Goal: Navigation & Orientation: Find specific page/section

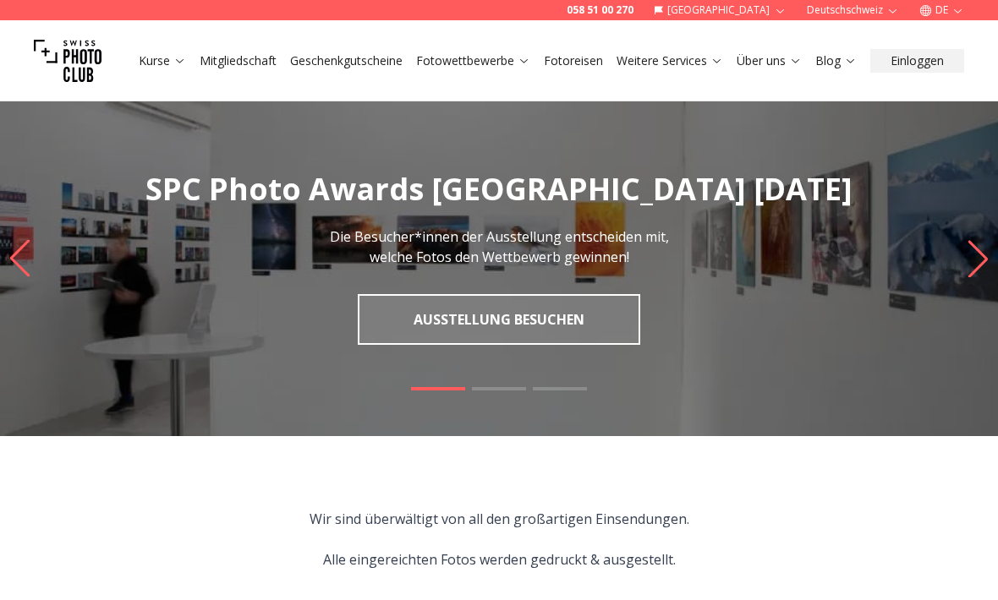
click at [962, 301] on img "1 / 3" at bounding box center [499, 258] width 998 height 355
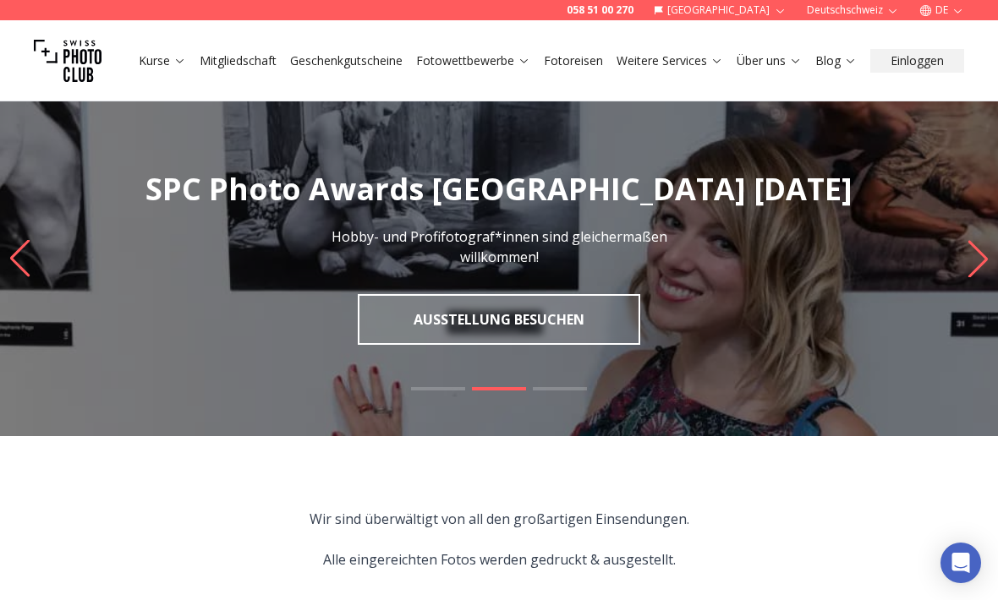
click at [974, 266] on icon "Next slide" at bounding box center [978, 258] width 23 height 37
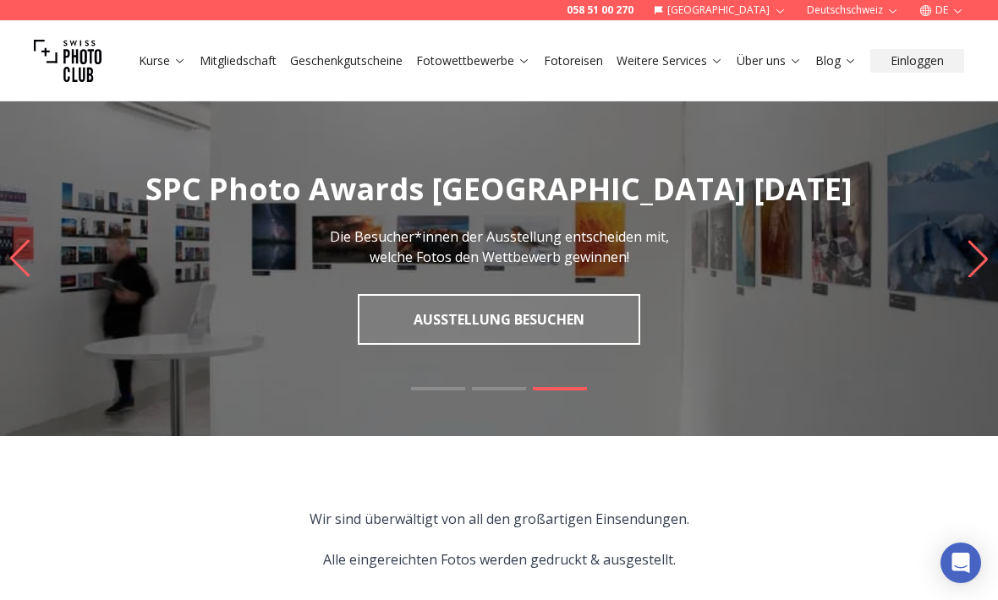
click at [973, 278] on img "3 / 3" at bounding box center [499, 258] width 998 height 355
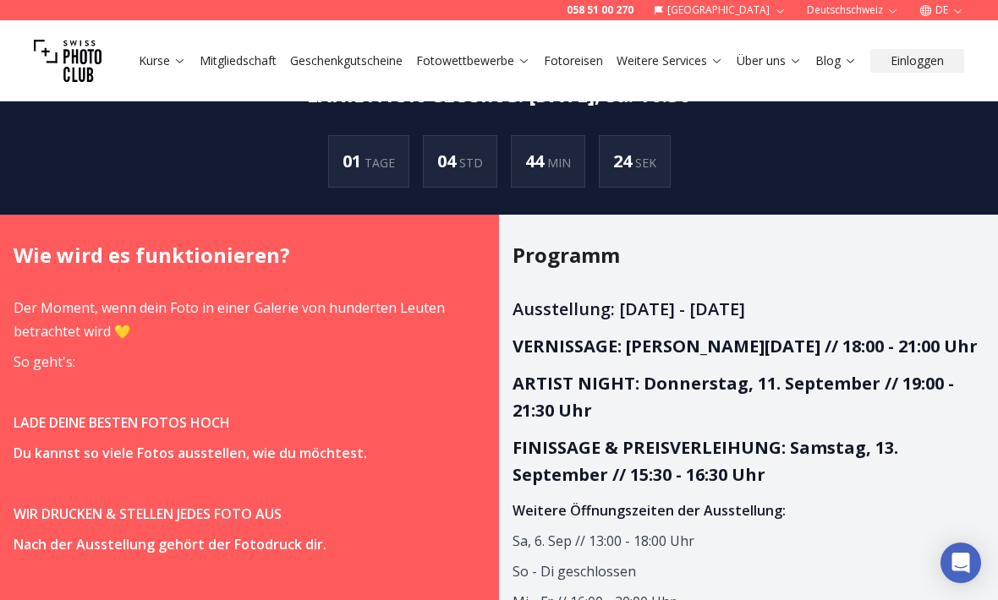
scroll to position [1198, 0]
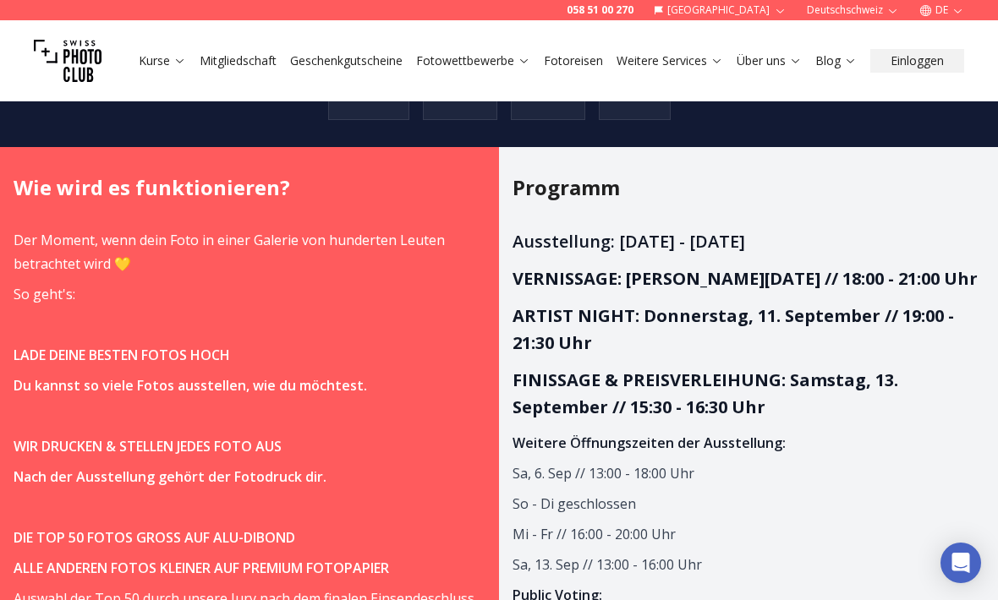
click at [748, 64] on link "Über uns" at bounding box center [769, 60] width 65 height 17
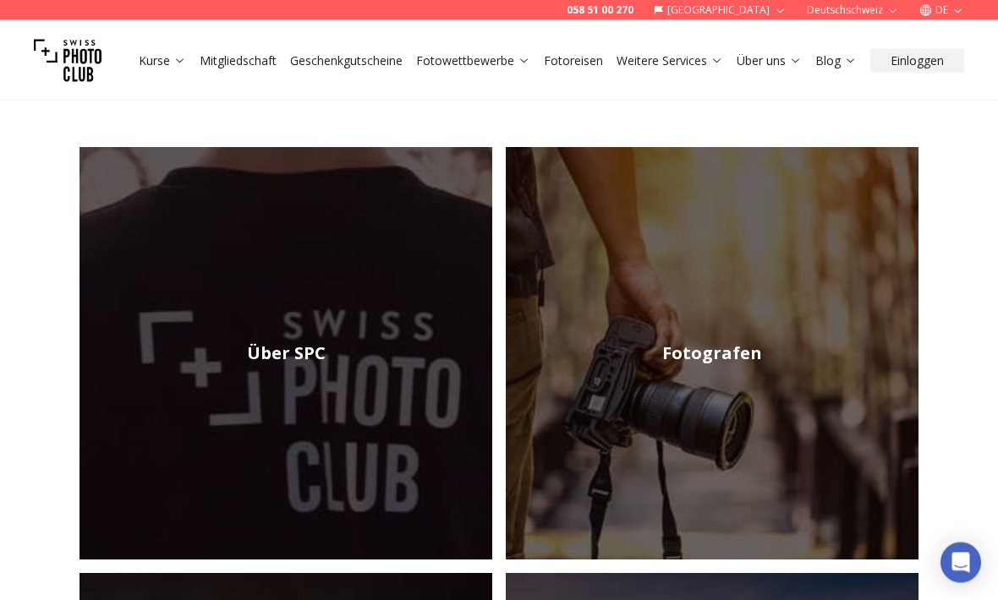
scroll to position [206, 0]
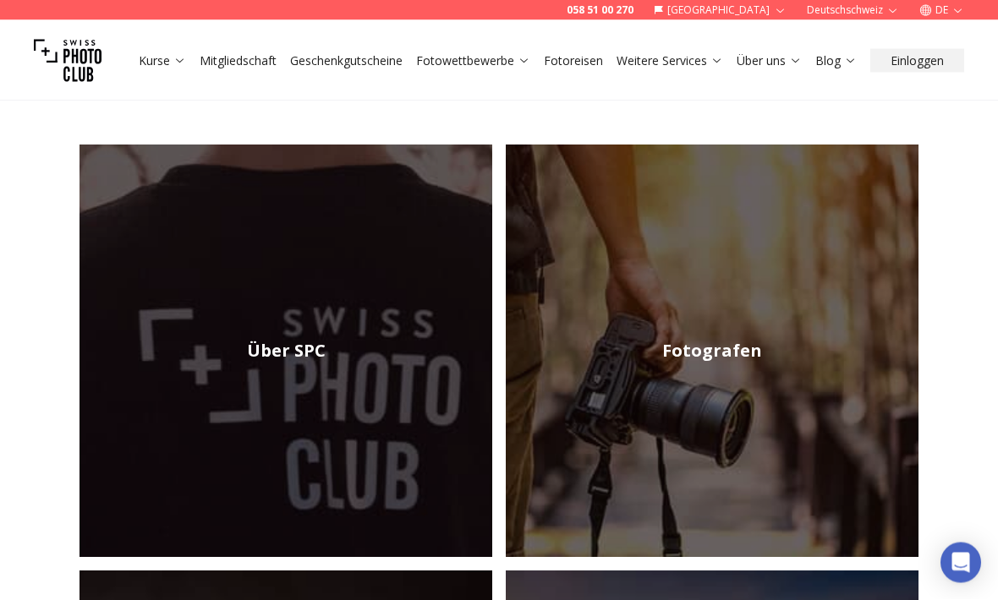
click at [271, 314] on img at bounding box center [285, 351] width 413 height 413
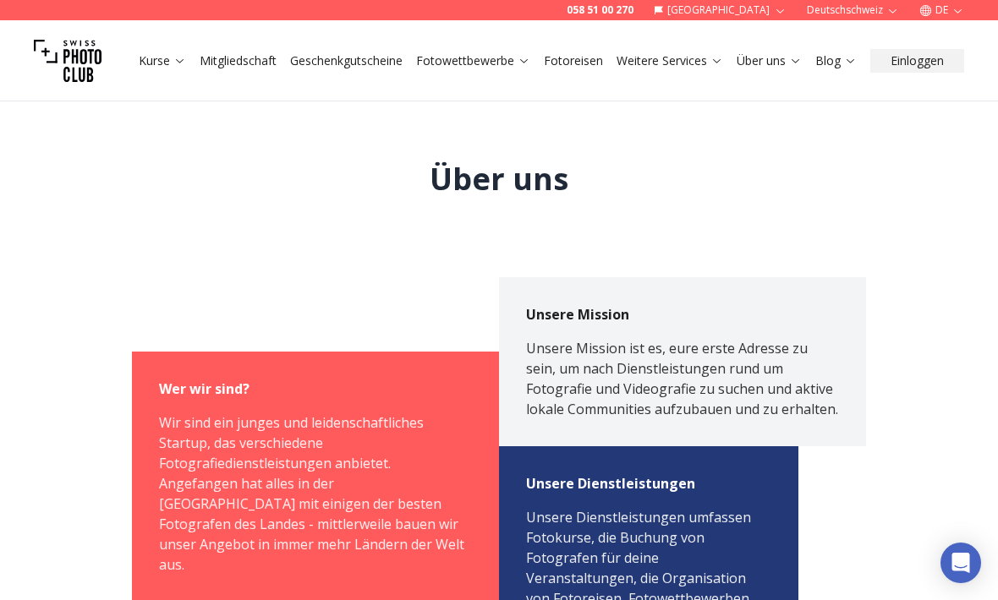
scroll to position [27, 0]
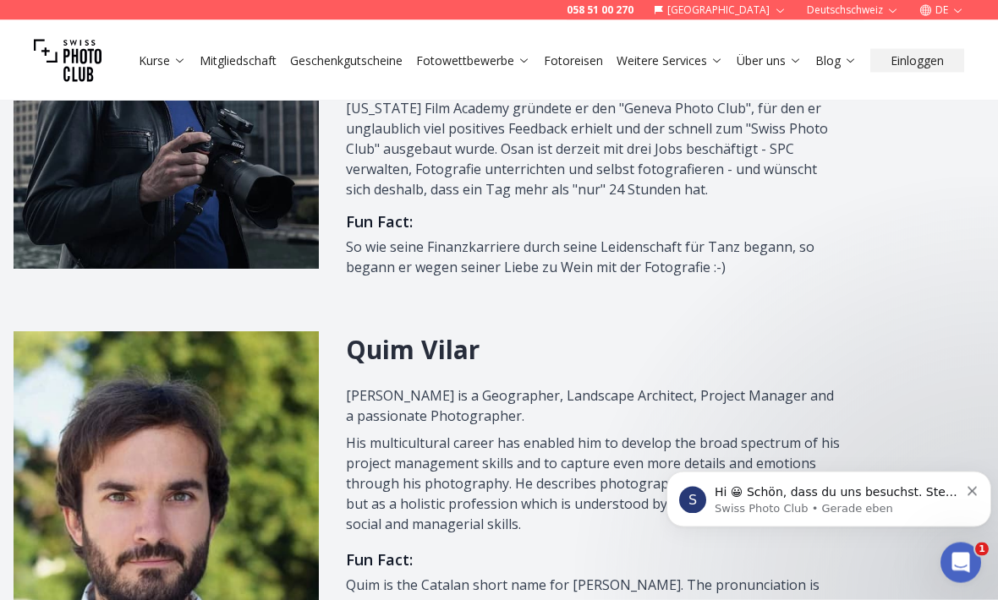
scroll to position [998, 0]
click at [965, 497] on div "S Hi 😀 Schön, dass du uns besuchst. Stell' uns gerne jederzeit Fragen oder hint…" at bounding box center [828, 500] width 299 height 34
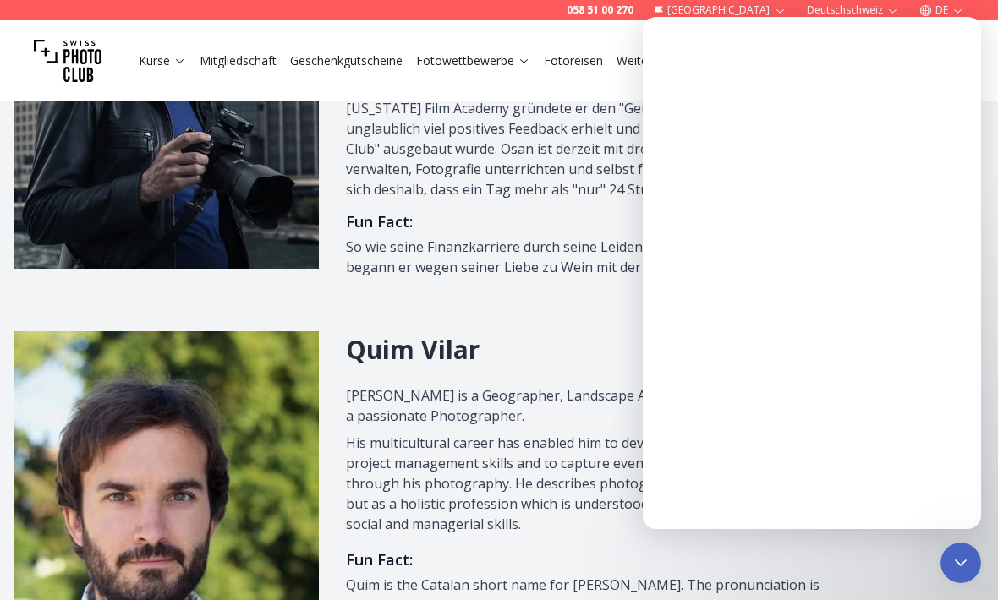
scroll to position [0, 0]
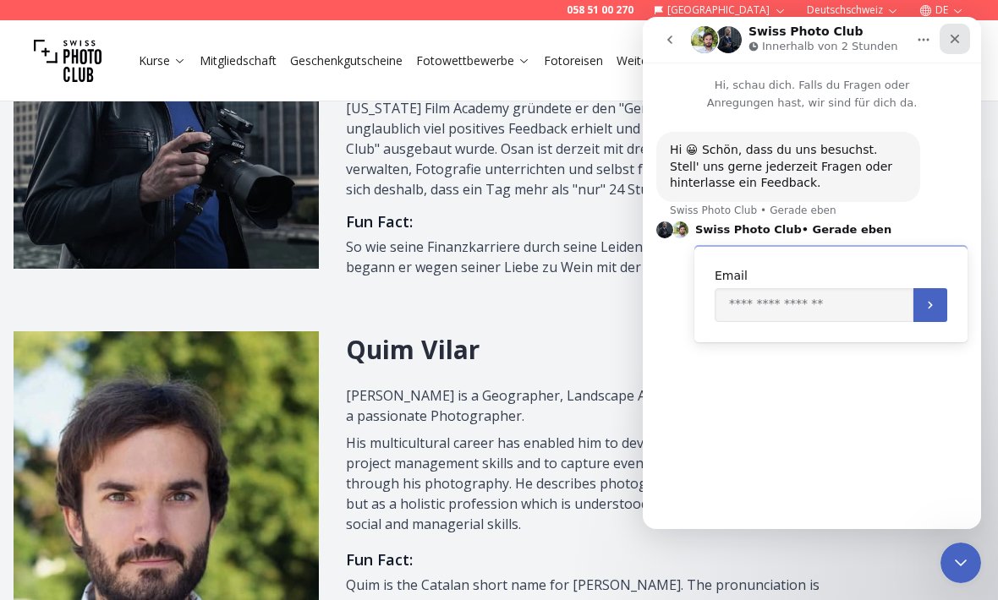
click at [958, 40] on icon "Schließen" at bounding box center [955, 39] width 14 height 14
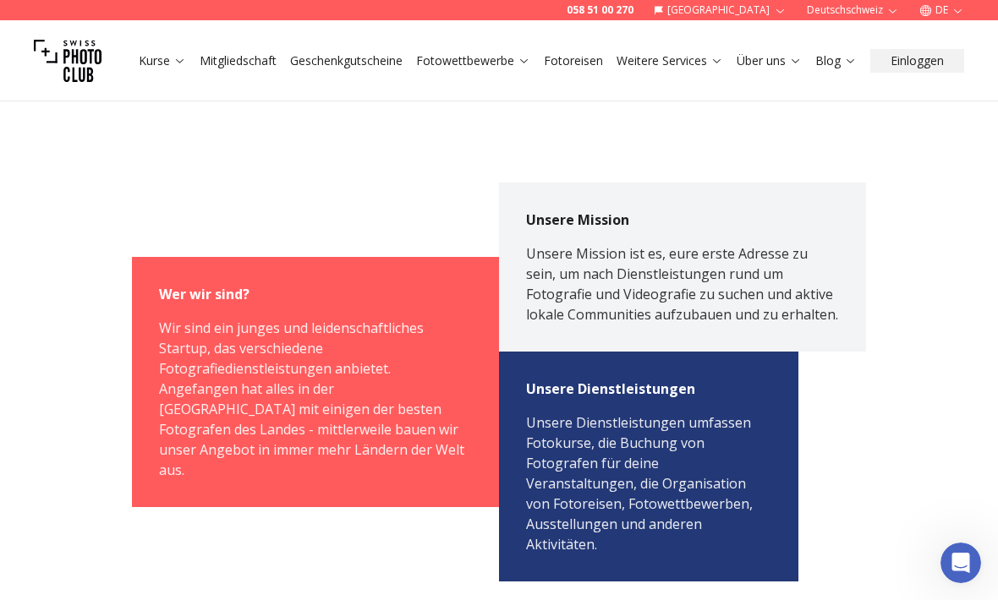
scroll to position [94, 0]
